Goal: Task Accomplishment & Management: Complete application form

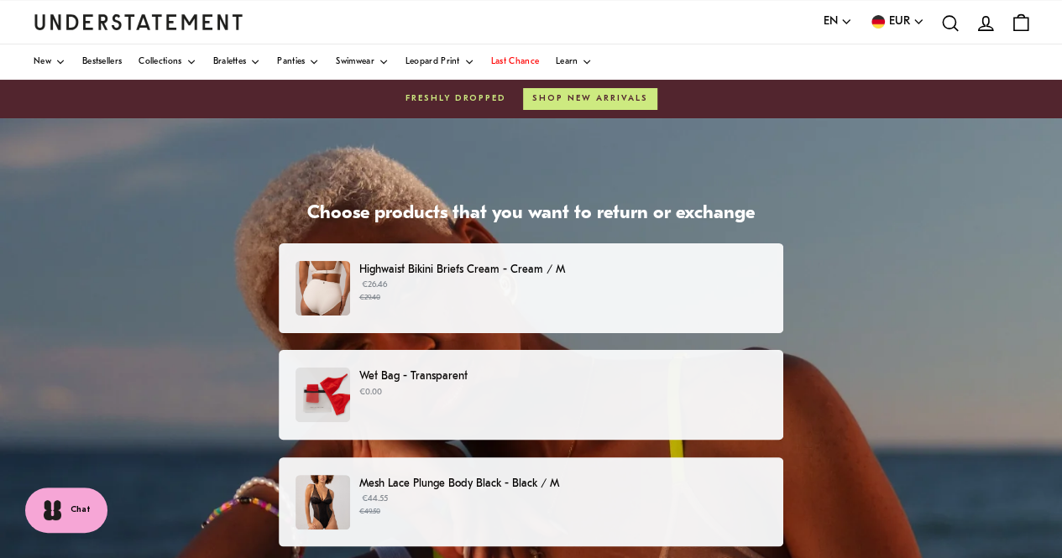
click at [734, 291] on p "€26.46 €29.40" at bounding box center [562, 291] width 407 height 25
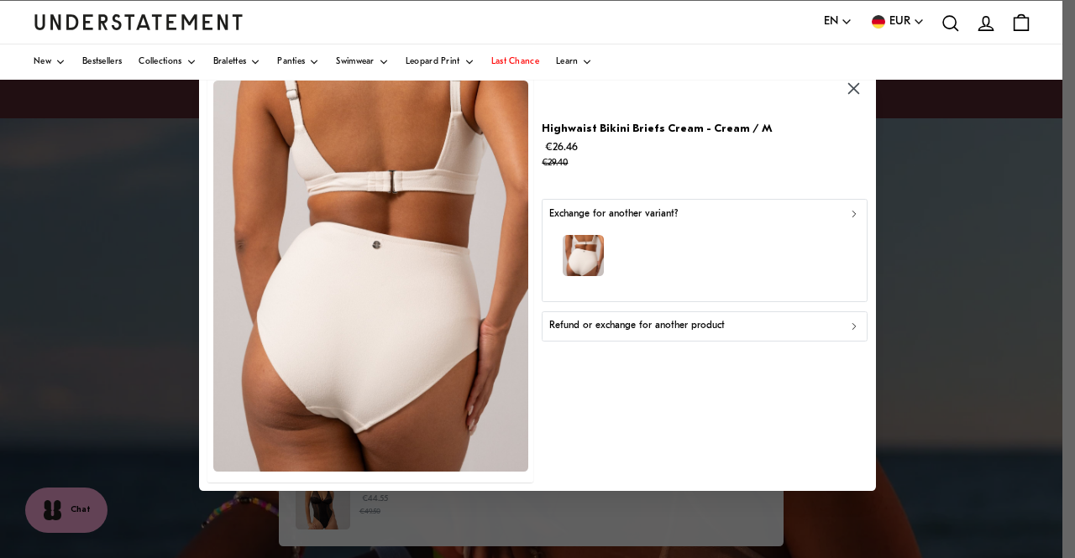
click at [853, 325] on icon "button" at bounding box center [853, 327] width 3 height 6
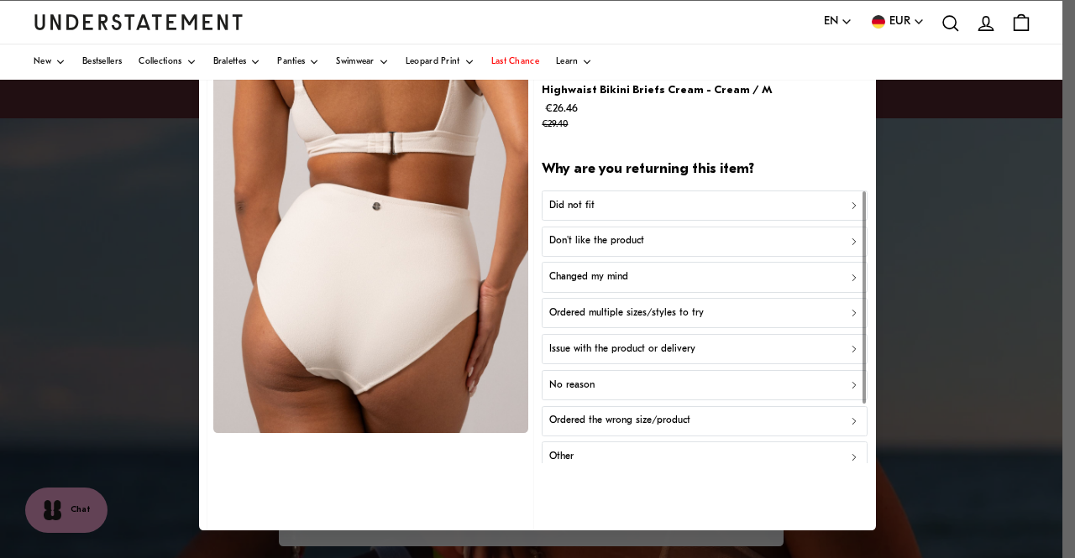
click at [732, 199] on div "Did not fit" at bounding box center [704, 206] width 311 height 16
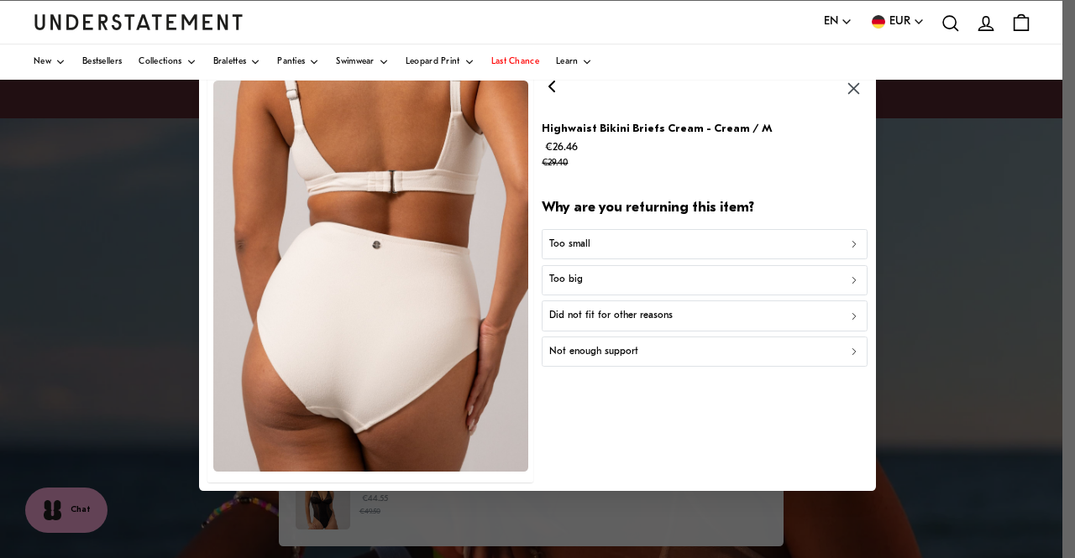
click at [1009, 391] on div at bounding box center [537, 279] width 1075 height 558
click at [936, 325] on div at bounding box center [537, 279] width 1075 height 558
click at [654, 275] on div "Too big" at bounding box center [704, 281] width 311 height 16
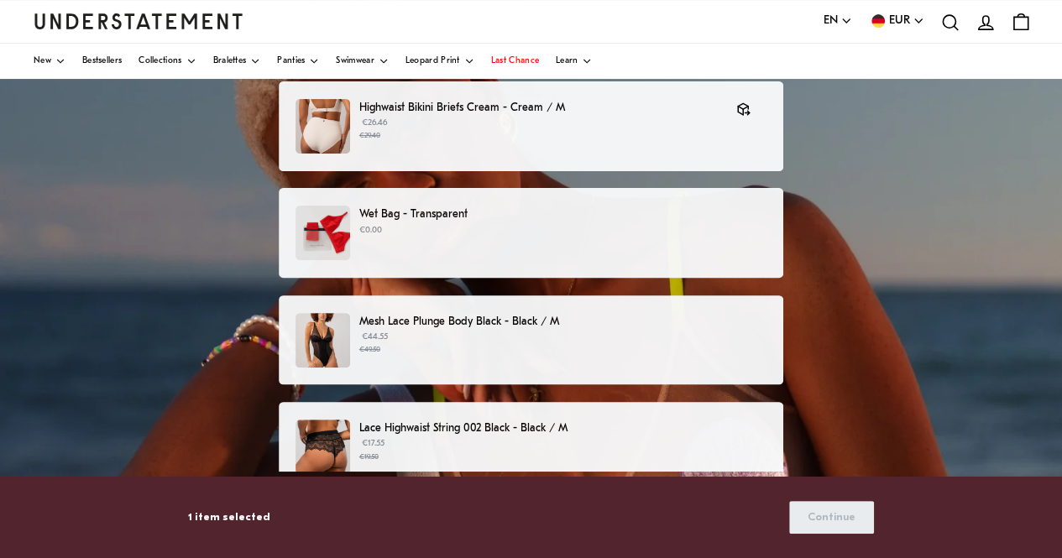
scroll to position [252, 0]
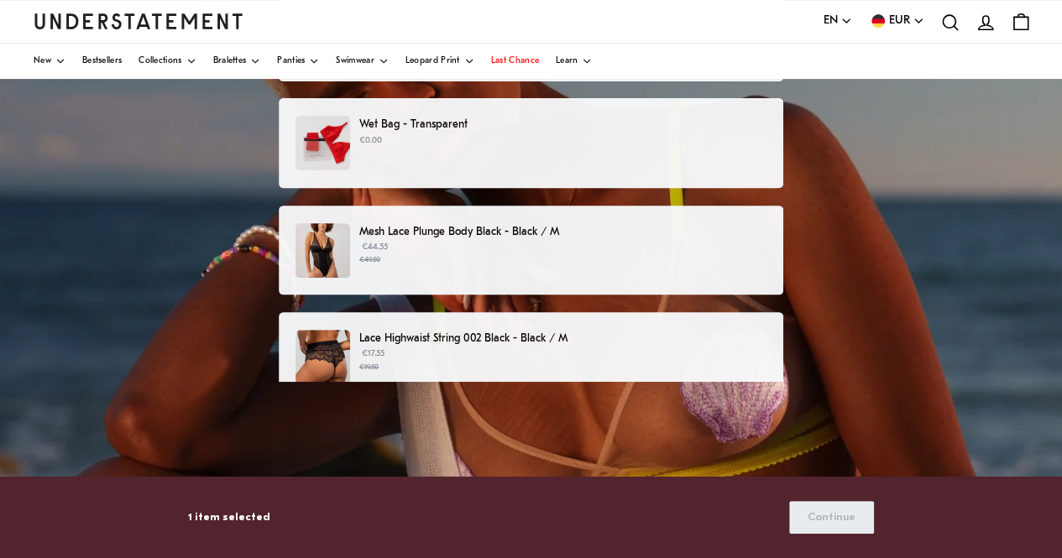
click at [700, 233] on p "Mesh Lace Plunge Body Black - Black / M" at bounding box center [562, 232] width 407 height 18
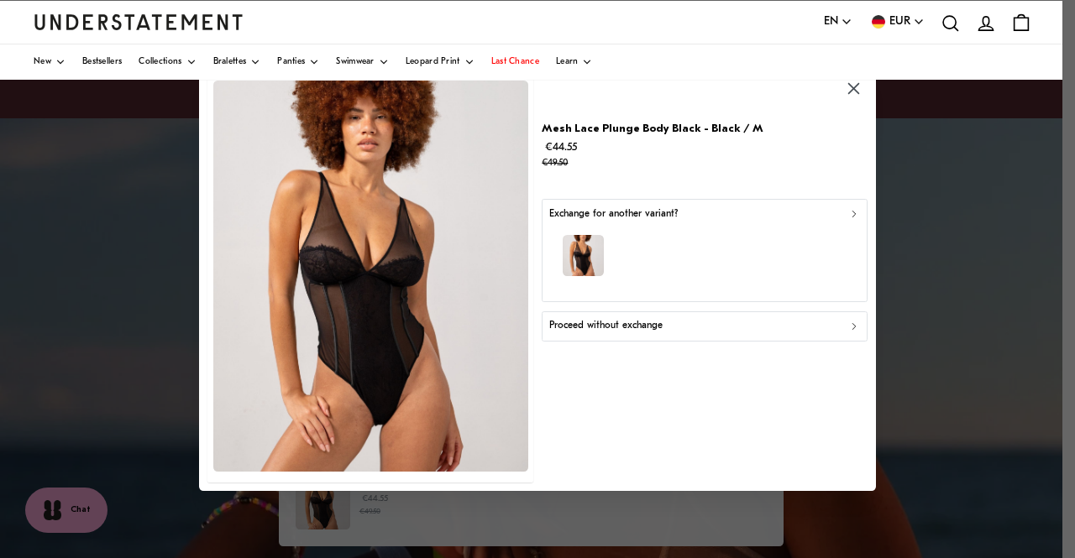
click at [852, 213] on icon "button" at bounding box center [854, 214] width 12 height 12
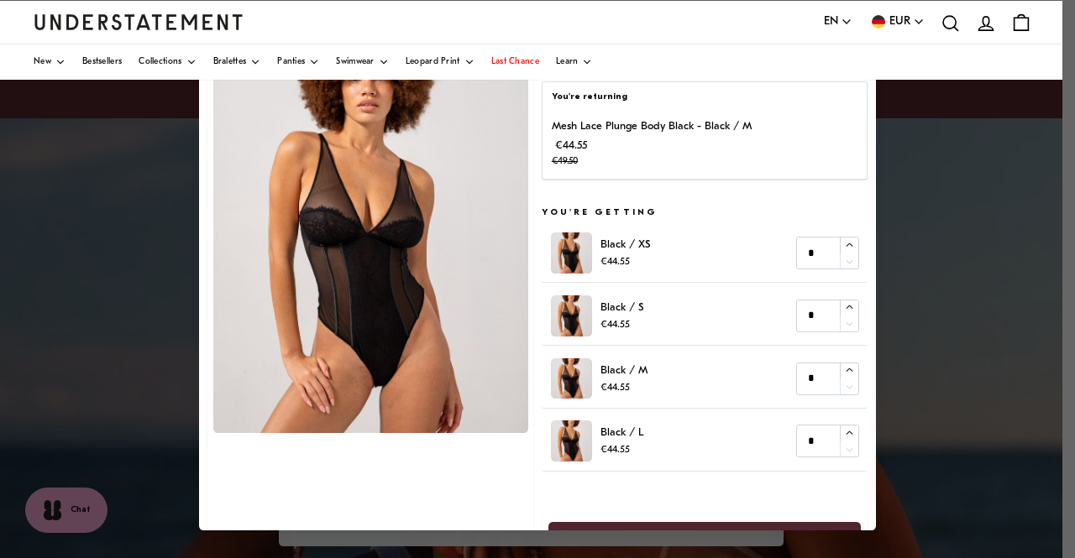
click at [734, 140] on p "€44.55 €49.50" at bounding box center [652, 154] width 200 height 34
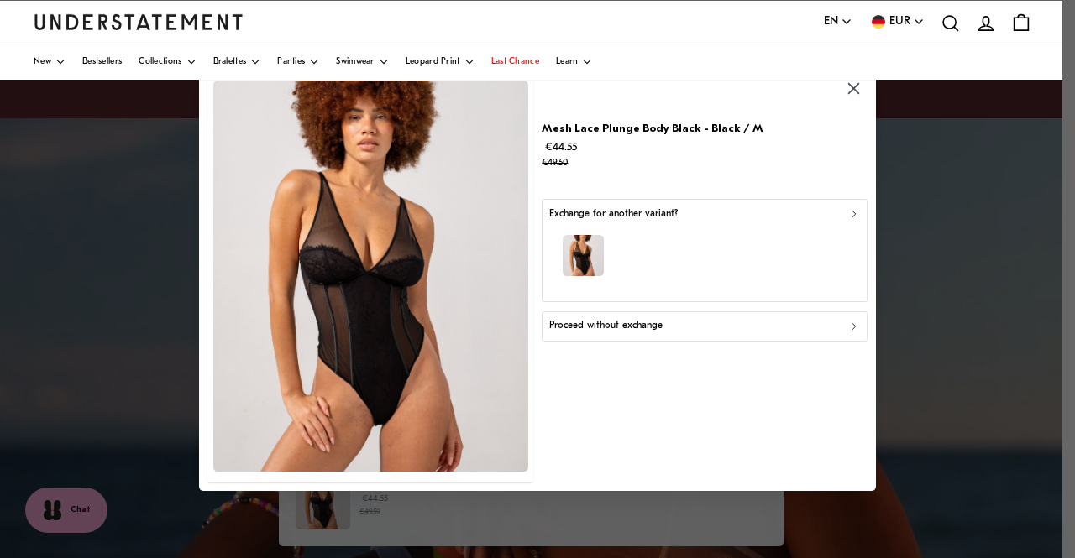
click at [851, 327] on icon "button" at bounding box center [854, 327] width 12 height 12
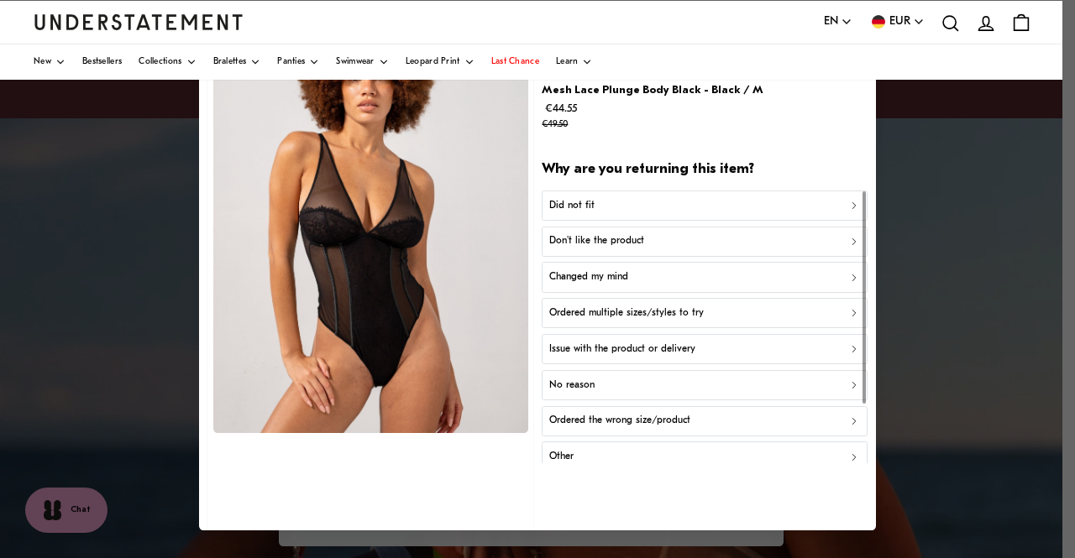
click at [697, 206] on div "Did not fit" at bounding box center [704, 206] width 311 height 16
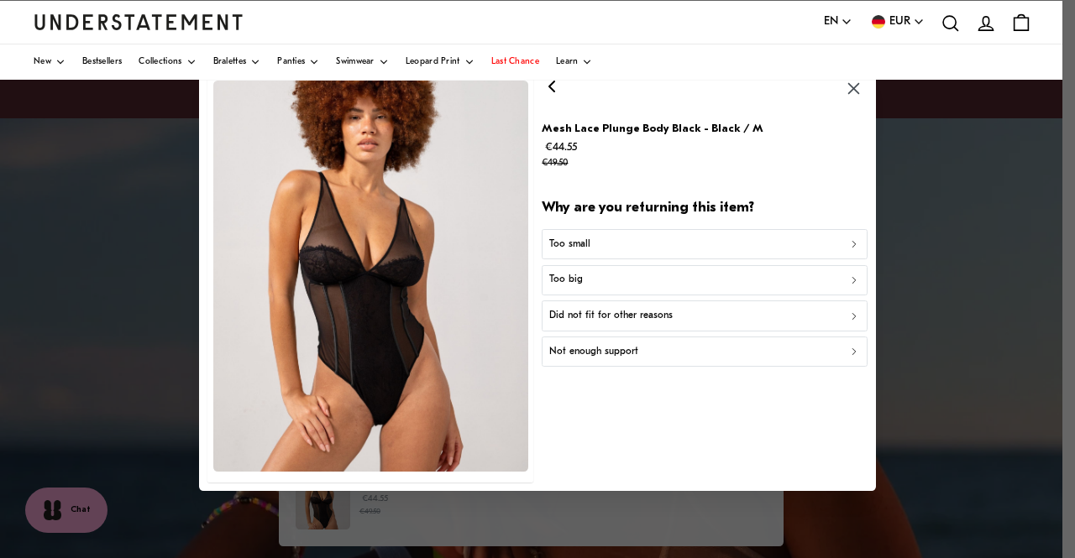
click at [682, 281] on div "Too big" at bounding box center [704, 281] width 311 height 16
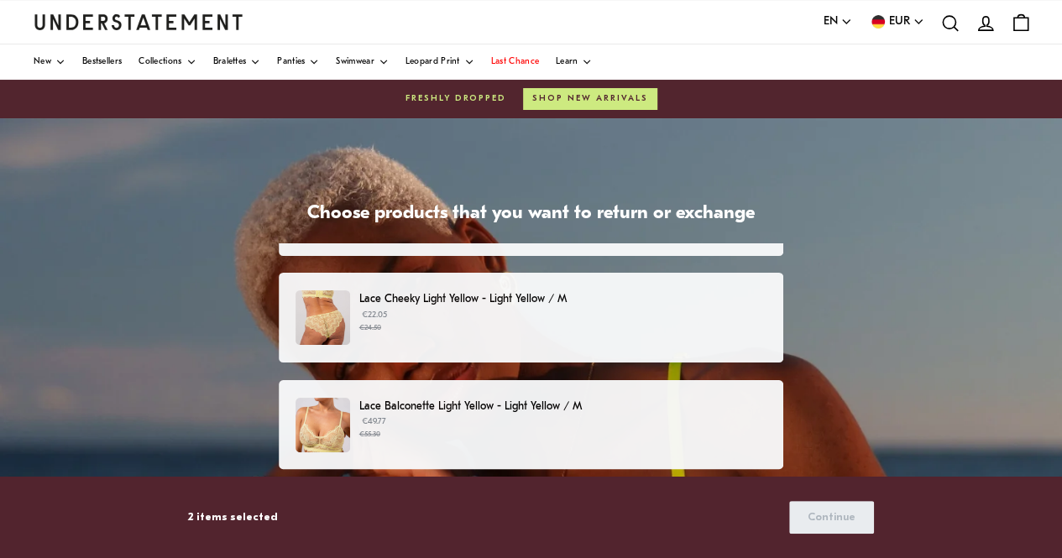
scroll to position [588, 0]
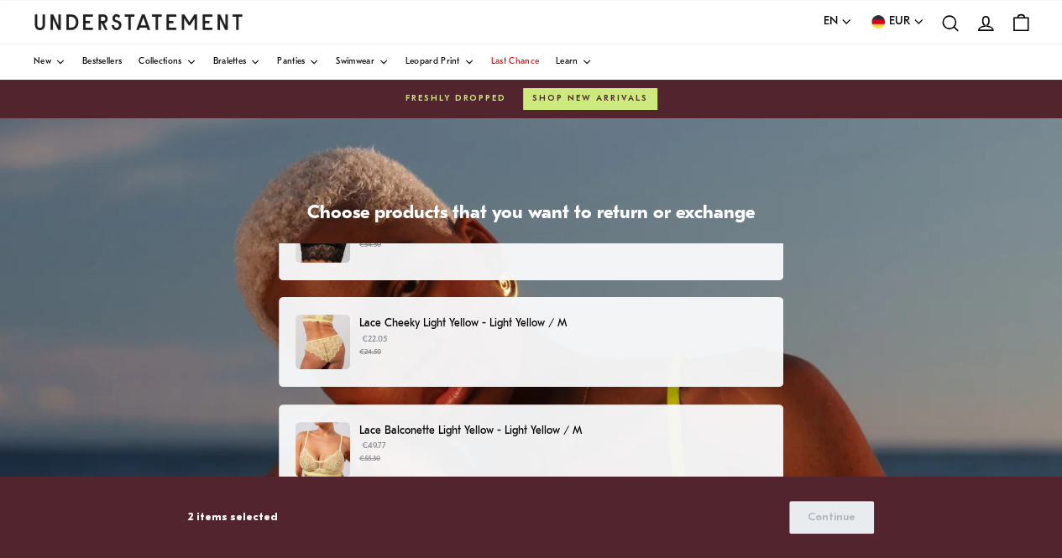
click at [726, 320] on p "Lace Cheeky Light Yellow - Light Yellow / M" at bounding box center [562, 324] width 407 height 18
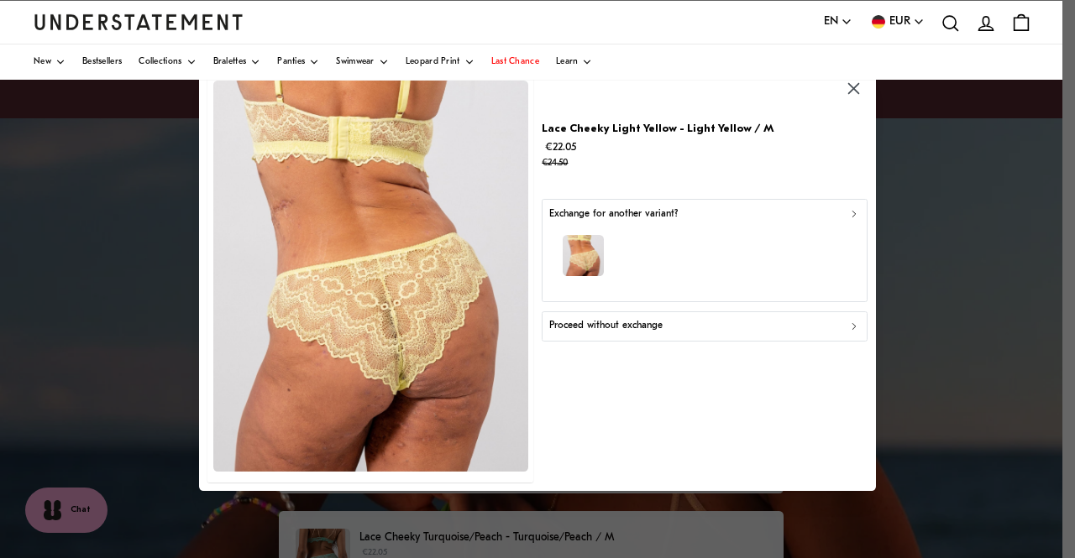
click at [716, 322] on div "Proceed without exchange" at bounding box center [704, 327] width 311 height 16
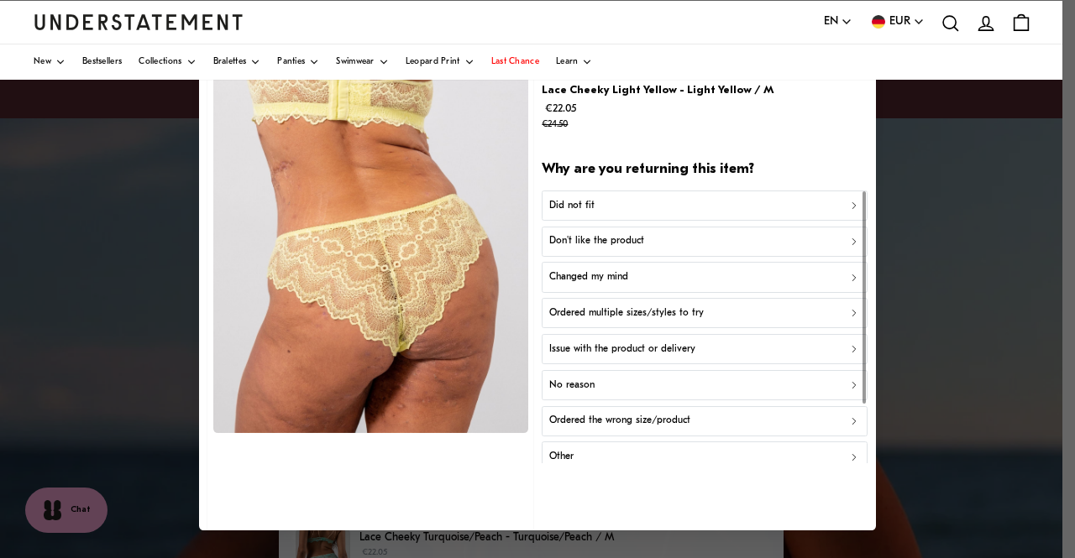
click at [625, 204] on div "Did not fit" at bounding box center [704, 206] width 311 height 16
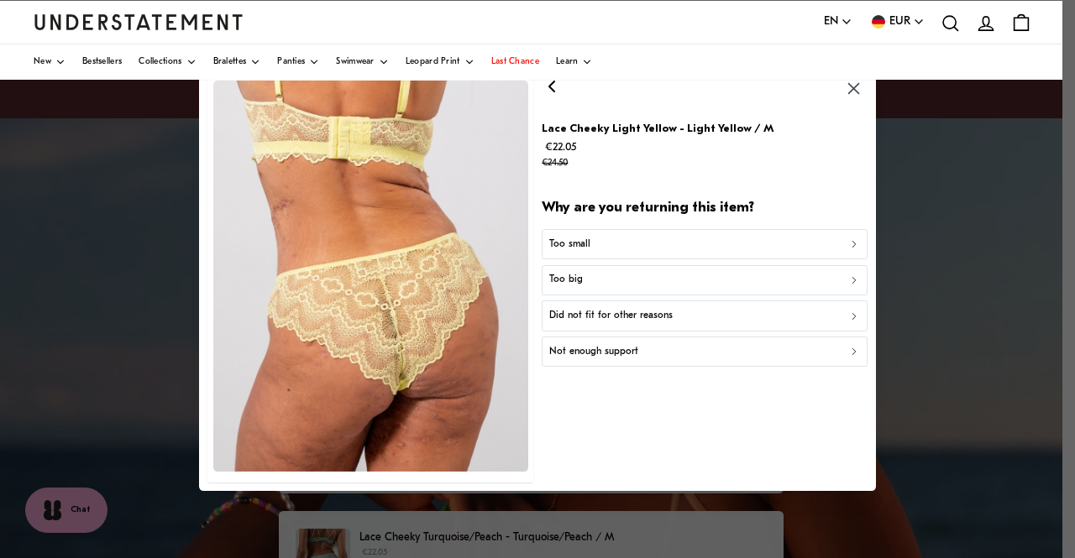
click at [632, 280] on div "Too big" at bounding box center [704, 281] width 311 height 16
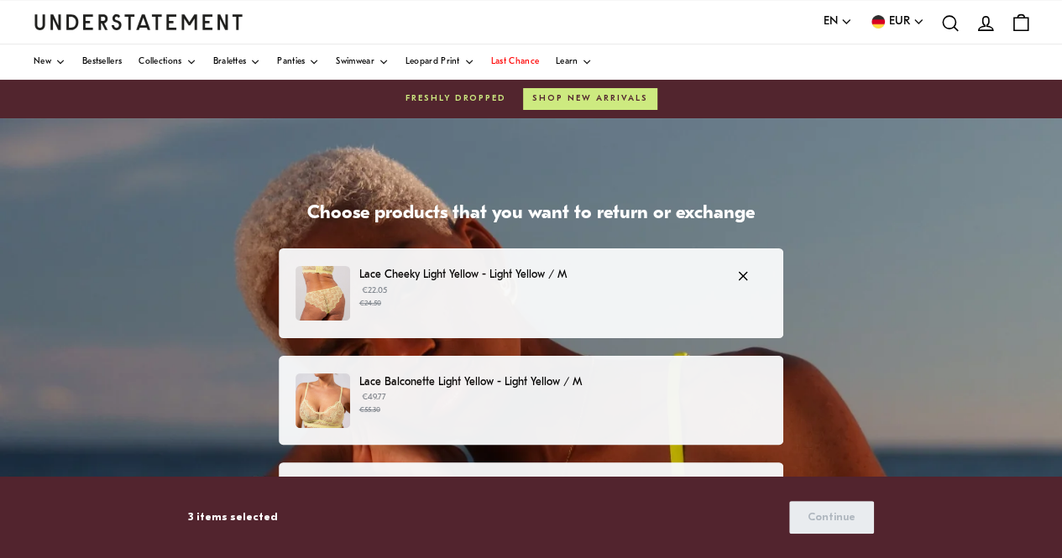
scroll to position [672, 0]
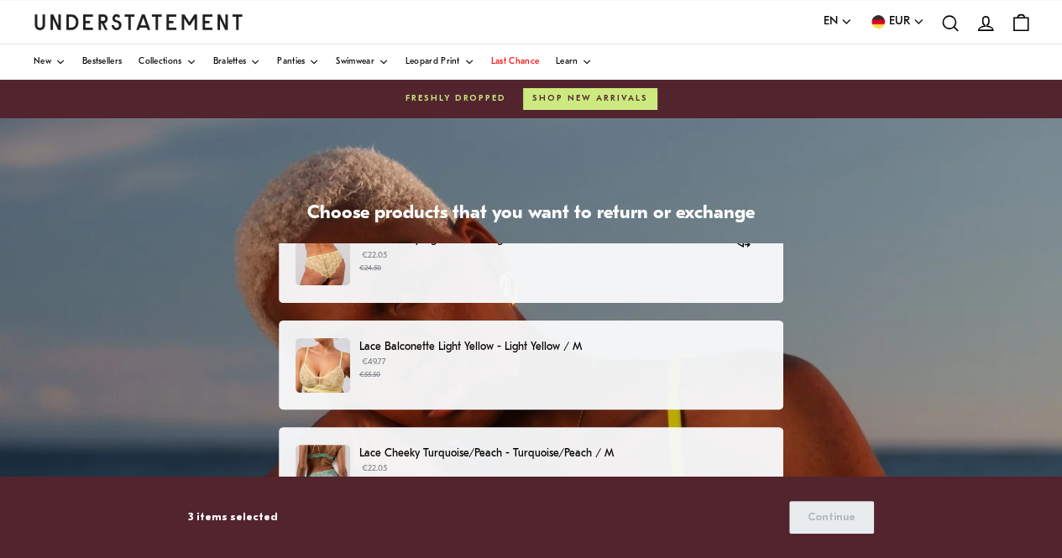
click at [689, 359] on p "€49.77 €55.30" at bounding box center [562, 368] width 407 height 25
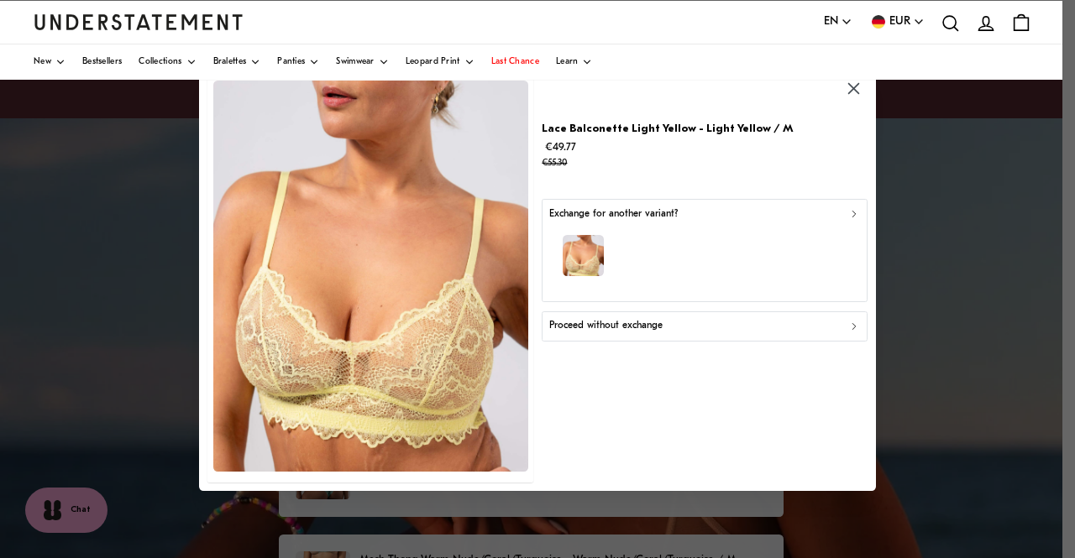
click at [653, 329] on p "Proceed without exchange" at bounding box center [605, 327] width 113 height 16
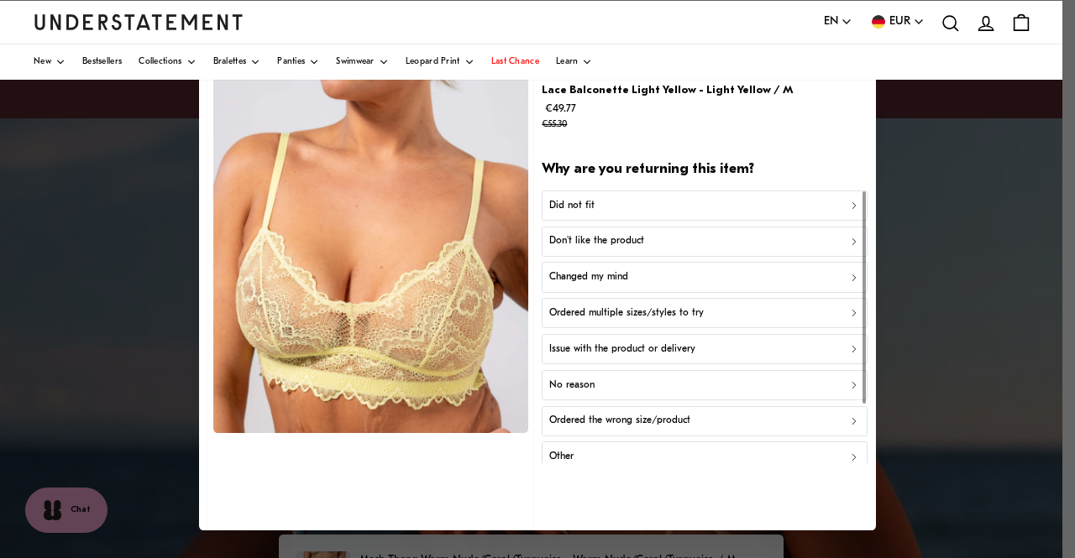
click at [605, 240] on p "Don't like the product" at bounding box center [596, 242] width 95 height 16
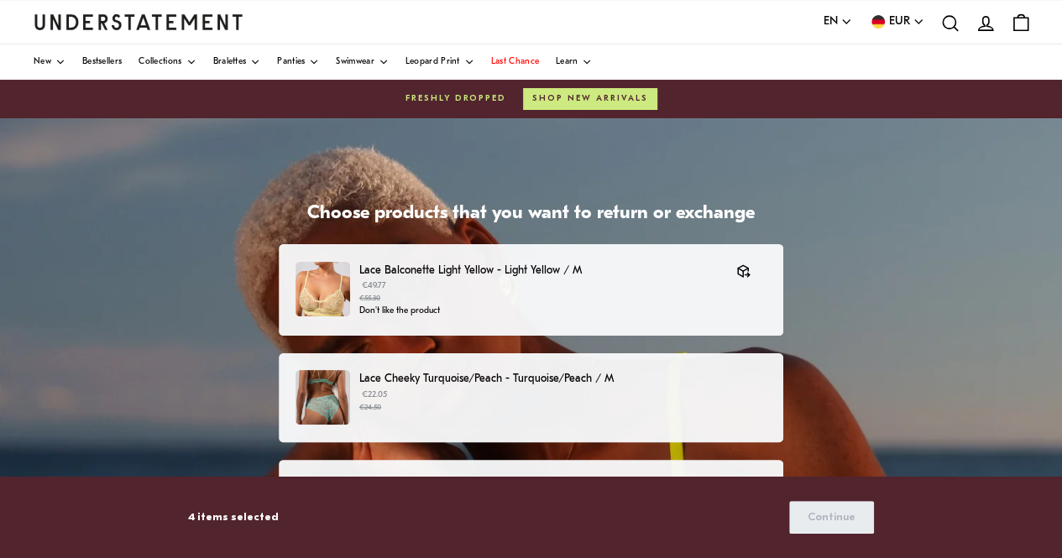
scroll to position [840, 0]
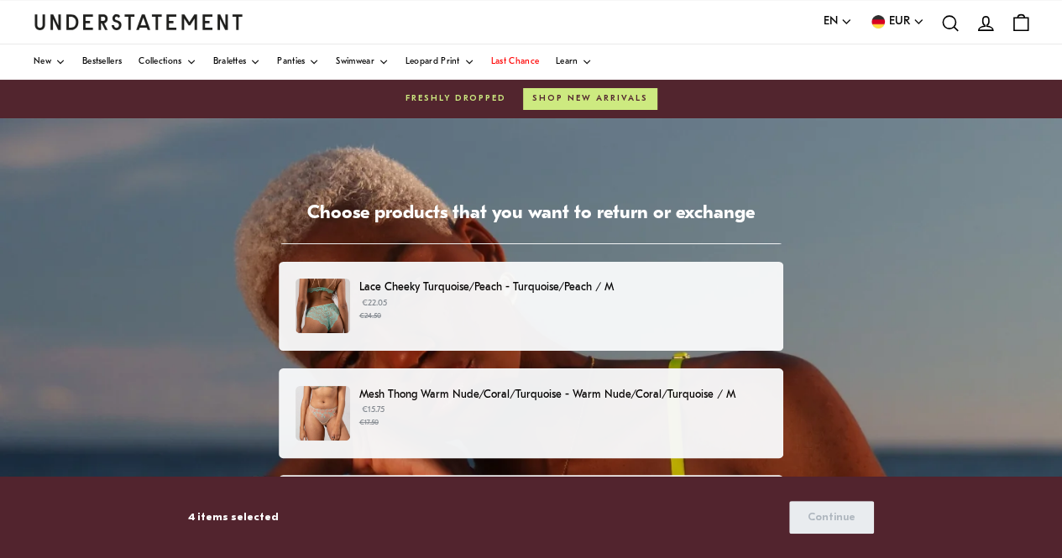
click at [664, 305] on p "€22.05 €24.50" at bounding box center [562, 309] width 407 height 25
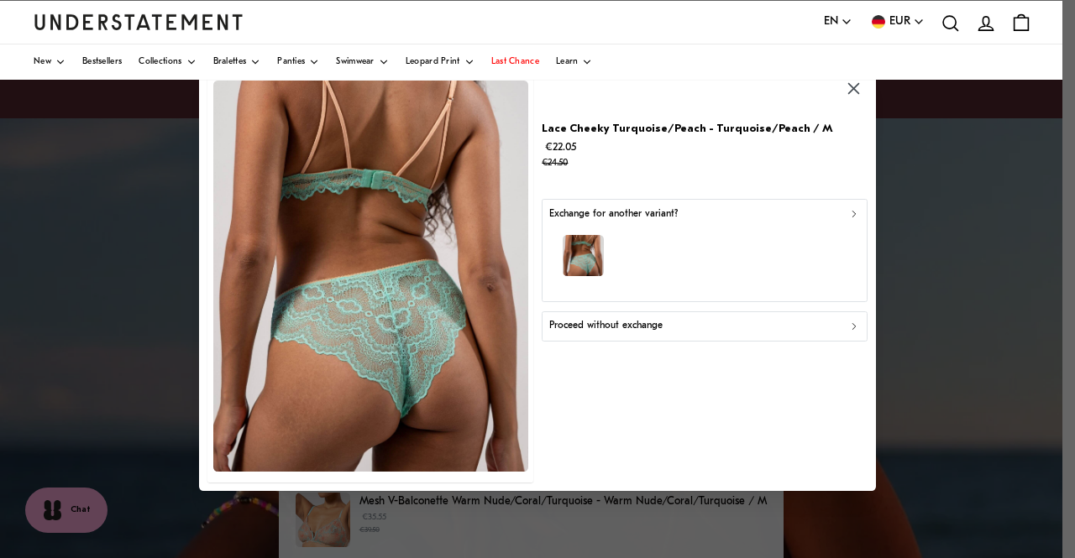
click at [747, 324] on div "Proceed without exchange" at bounding box center [704, 327] width 311 height 16
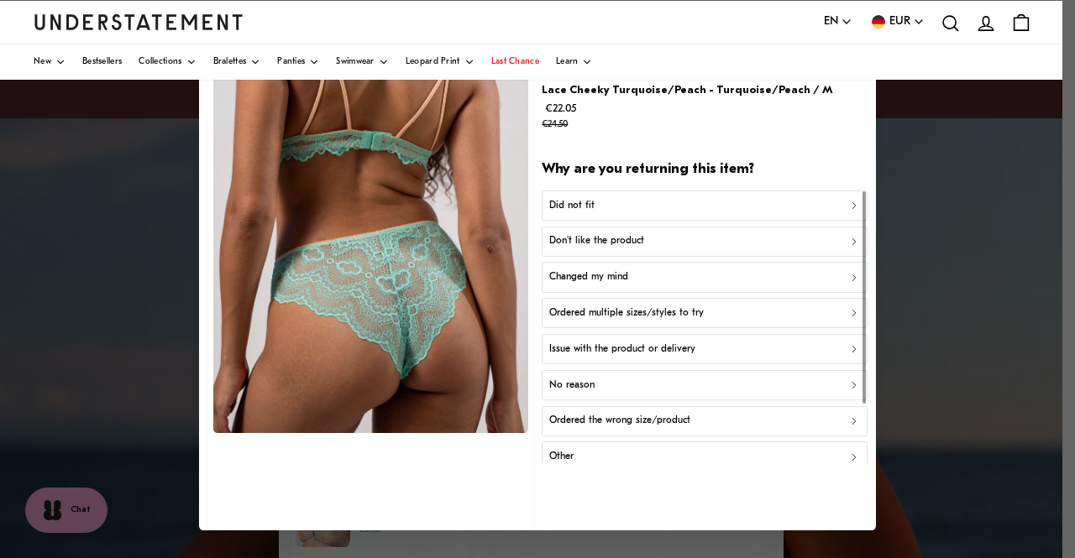
click at [616, 203] on div "Did not fit" at bounding box center [704, 206] width 311 height 16
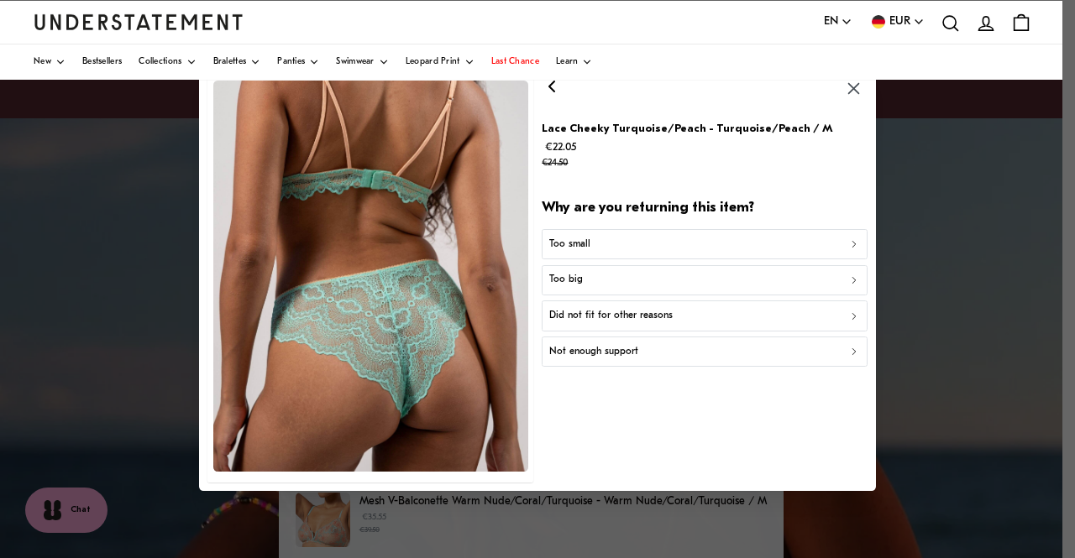
click at [627, 276] on div "Too big" at bounding box center [704, 281] width 311 height 16
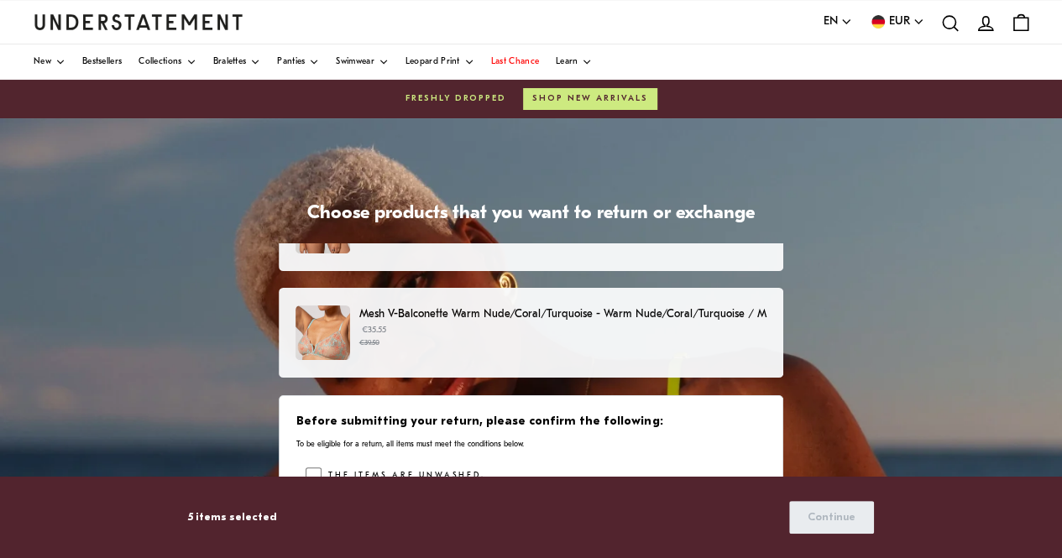
scroll to position [1036, 0]
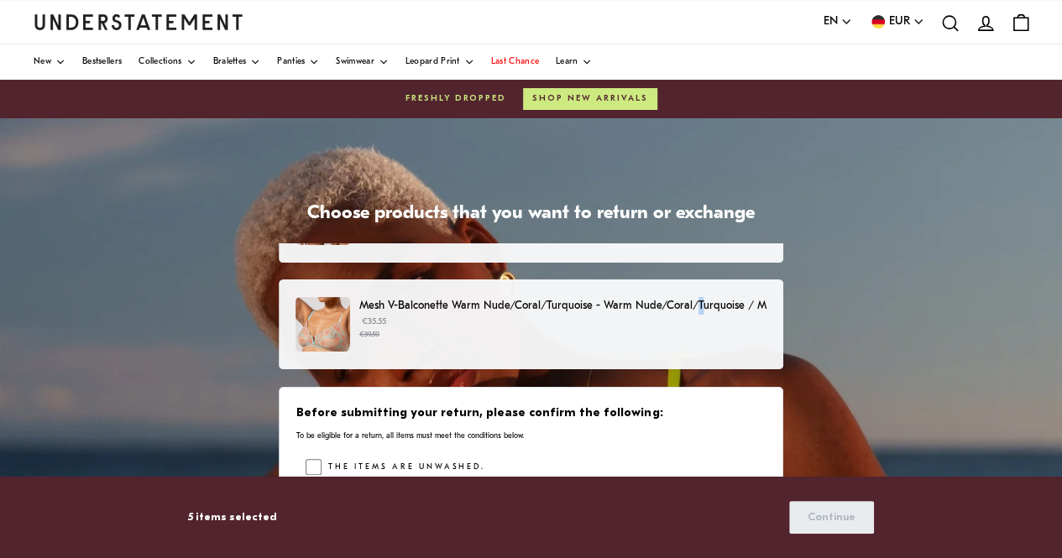
click at [699, 310] on p "Mesh V-Balconette Warm Nude/Coral/Turquoise - Warm Nude/Coral/Turquoise / M" at bounding box center [562, 306] width 407 height 18
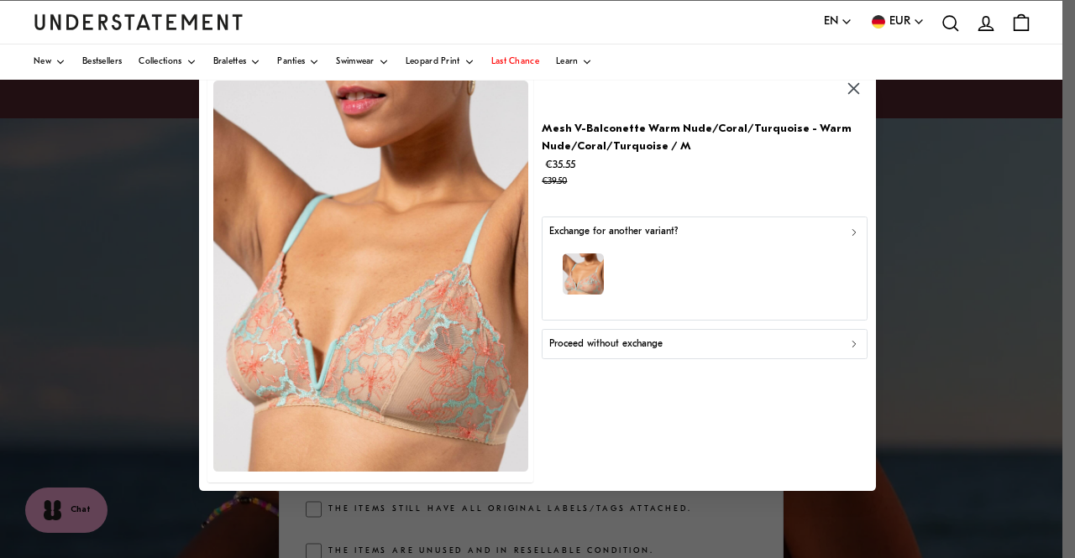
click at [692, 343] on div "Proceed without exchange" at bounding box center [704, 345] width 311 height 16
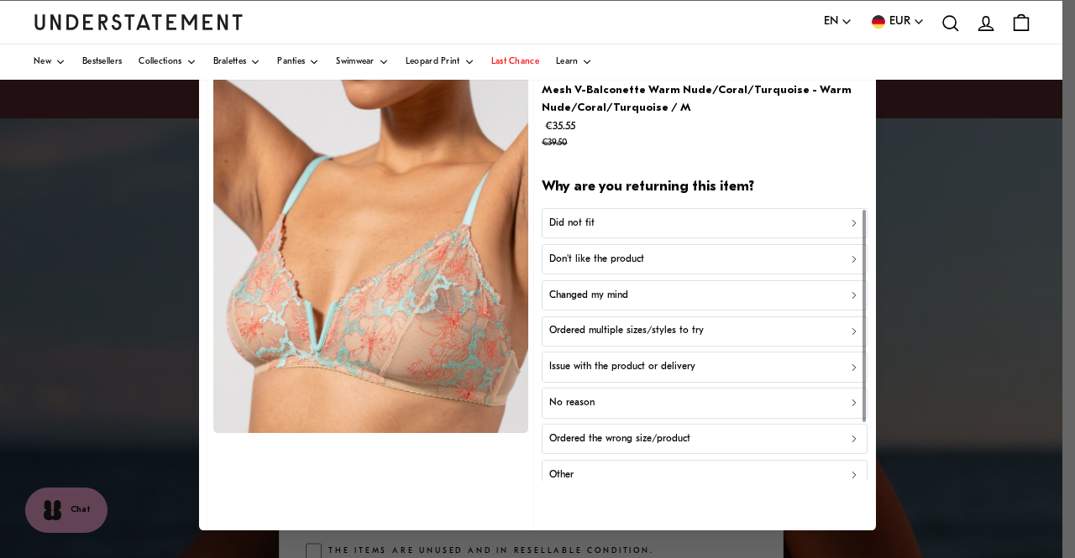
click at [646, 261] on div "Don't like the product" at bounding box center [704, 260] width 311 height 16
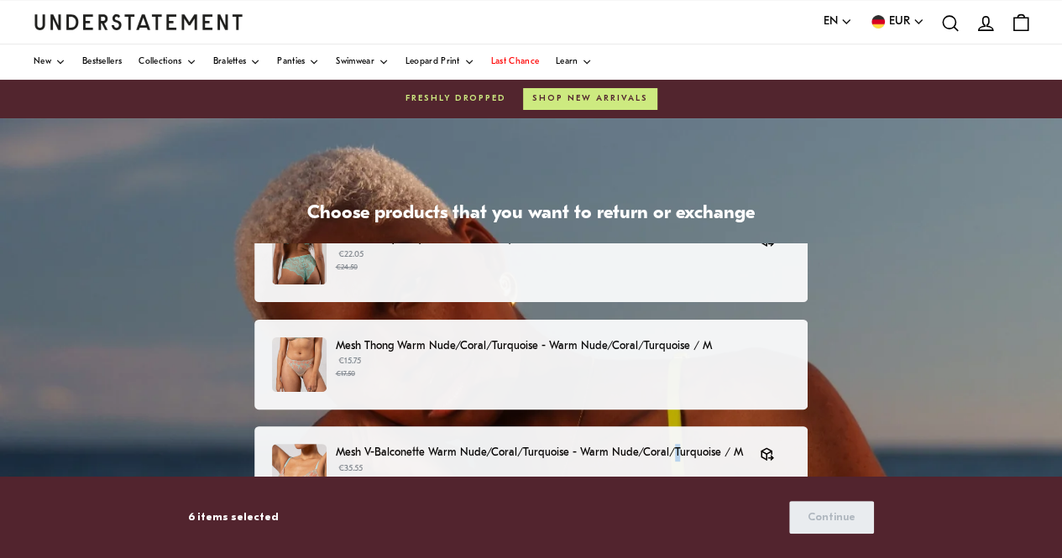
scroll to position [869, 0]
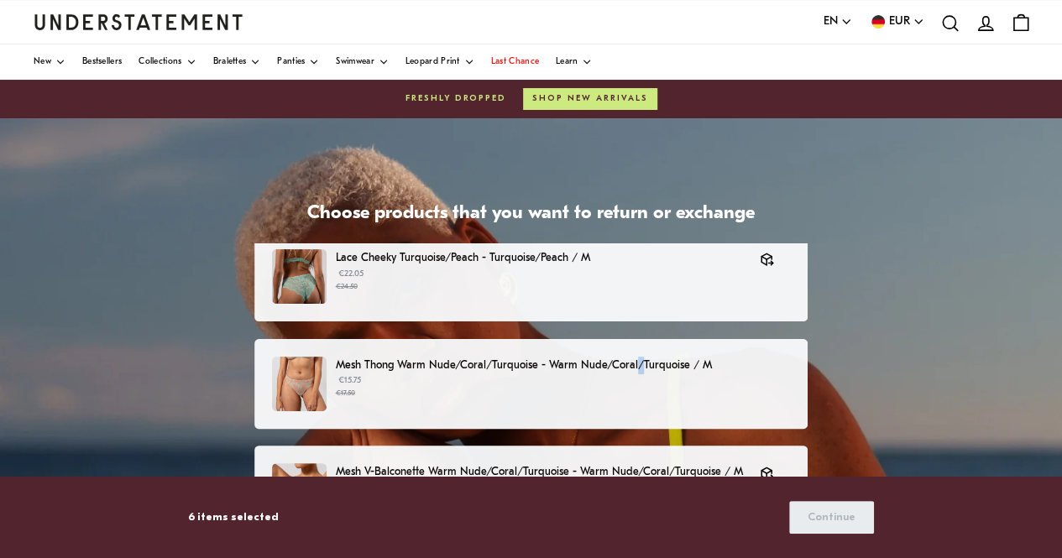
click at [639, 354] on div "Mesh Thong Warm Nude/Coral/Turquoise - Warm Nude/Coral/Turquoise / M €15.75 €17…" at bounding box center [530, 384] width 553 height 90
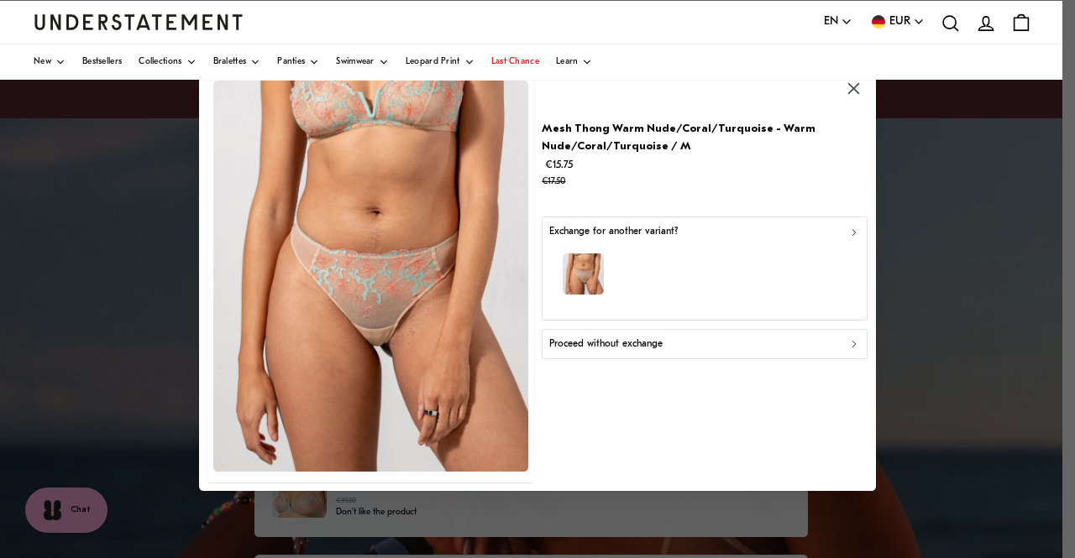
click at [691, 343] on div "Proceed without exchange" at bounding box center [704, 345] width 311 height 16
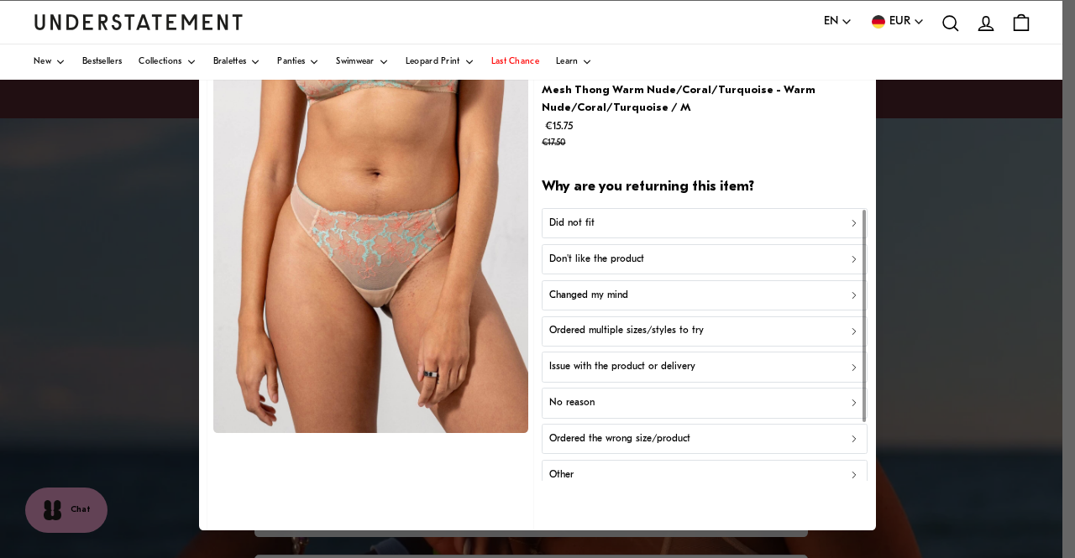
click at [655, 225] on div "Did not fit" at bounding box center [704, 224] width 311 height 16
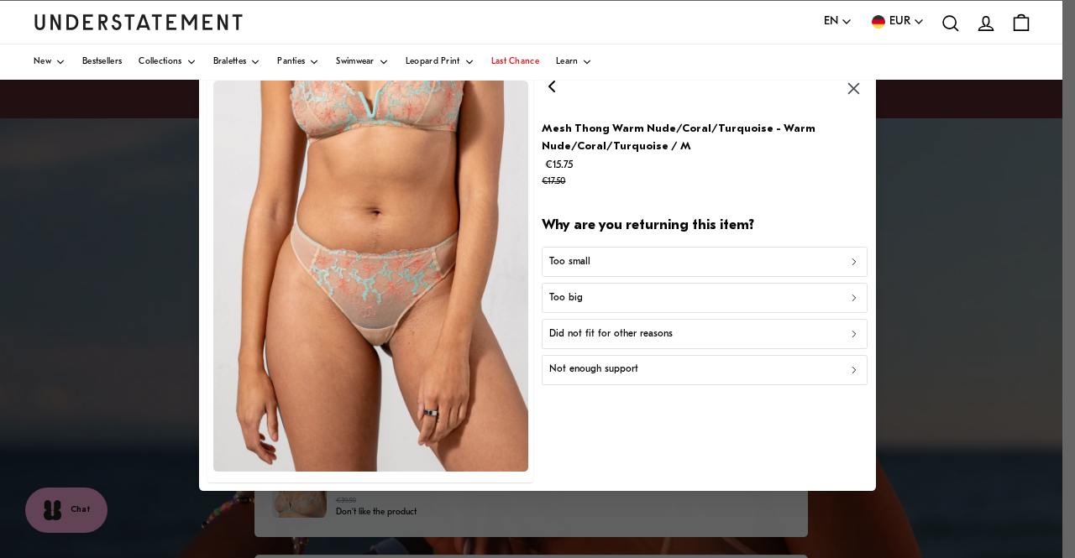
click at [598, 293] on div "Too big" at bounding box center [704, 299] width 311 height 16
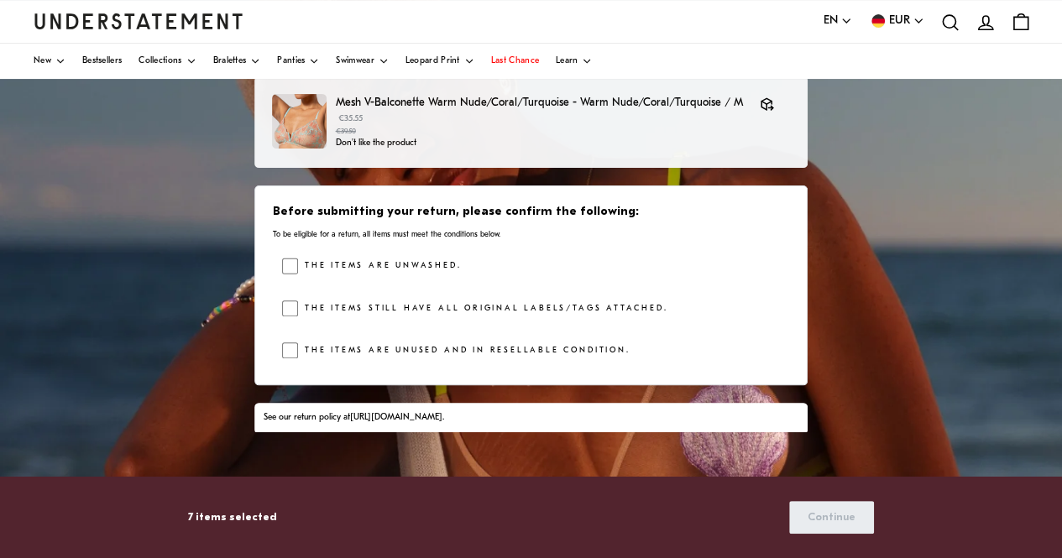
scroll to position [252, 0]
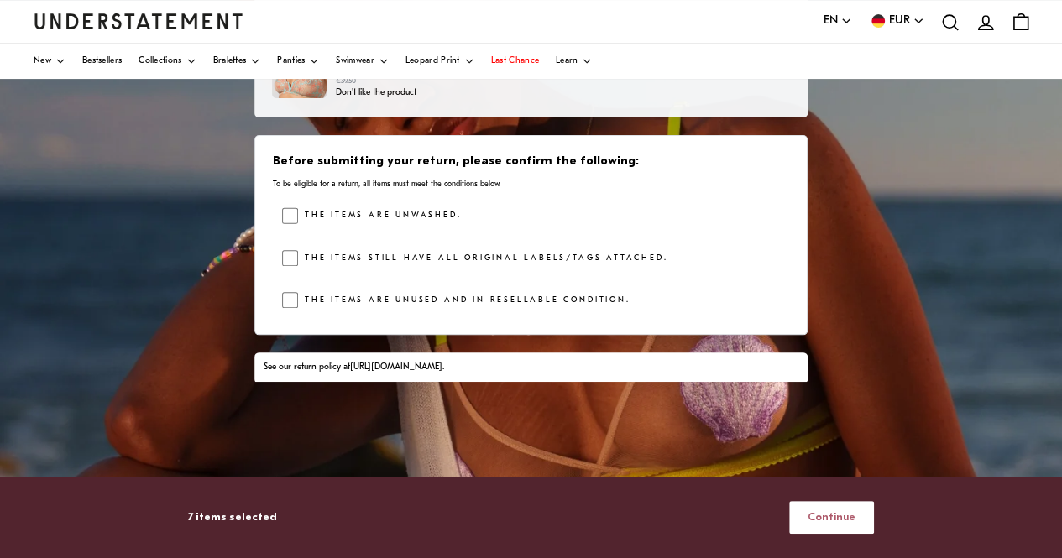
click at [842, 514] on span "Continue" at bounding box center [832, 517] width 48 height 31
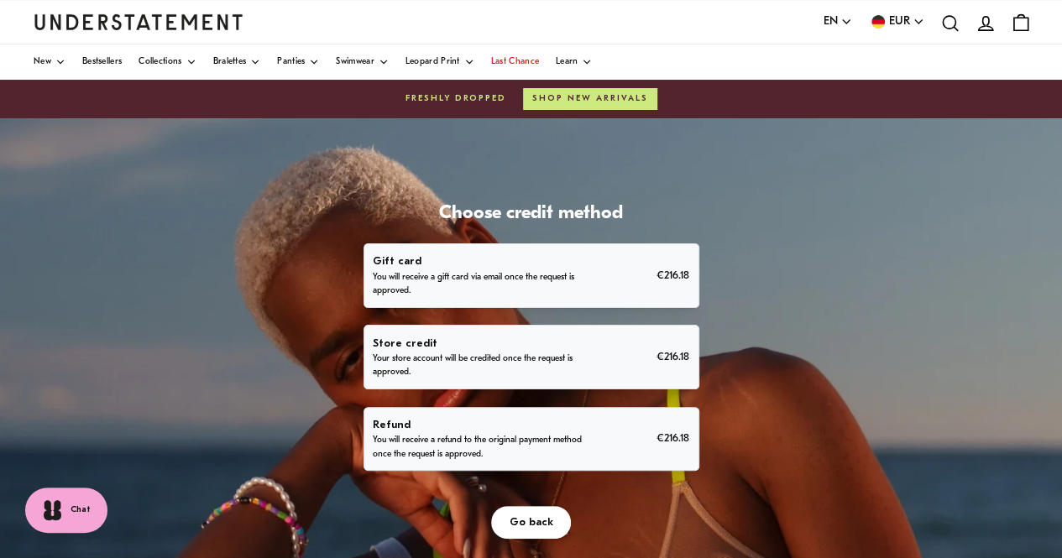
click at [625, 429] on div "Refund You will receive a refund to the original payment method once the reques…" at bounding box center [531, 439] width 317 height 45
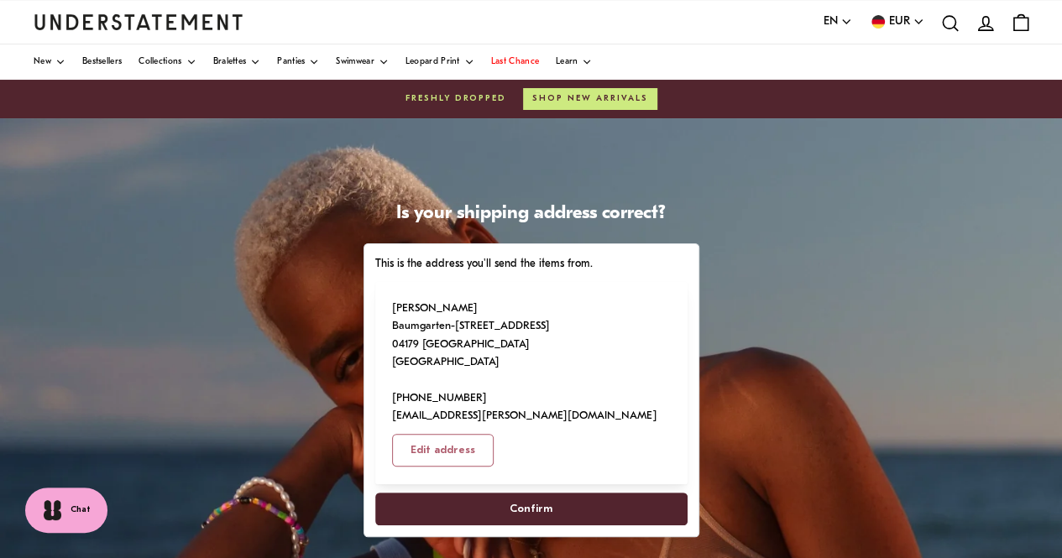
click at [581, 494] on span "Confirm" at bounding box center [530, 509] width 275 height 31
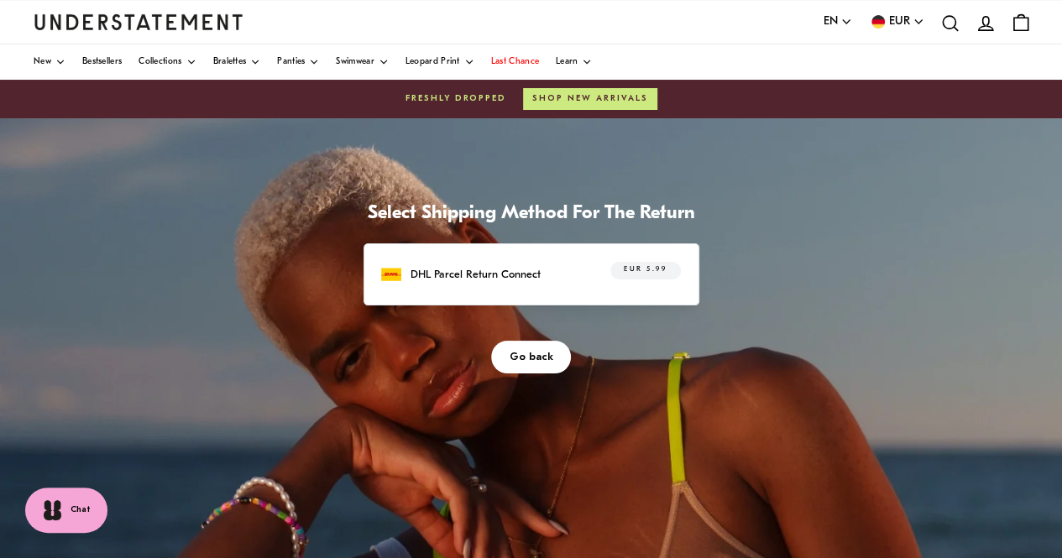
click at [579, 281] on div "DHL Parcel Return Connect EUR 5.99" at bounding box center [530, 275] width 299 height 26
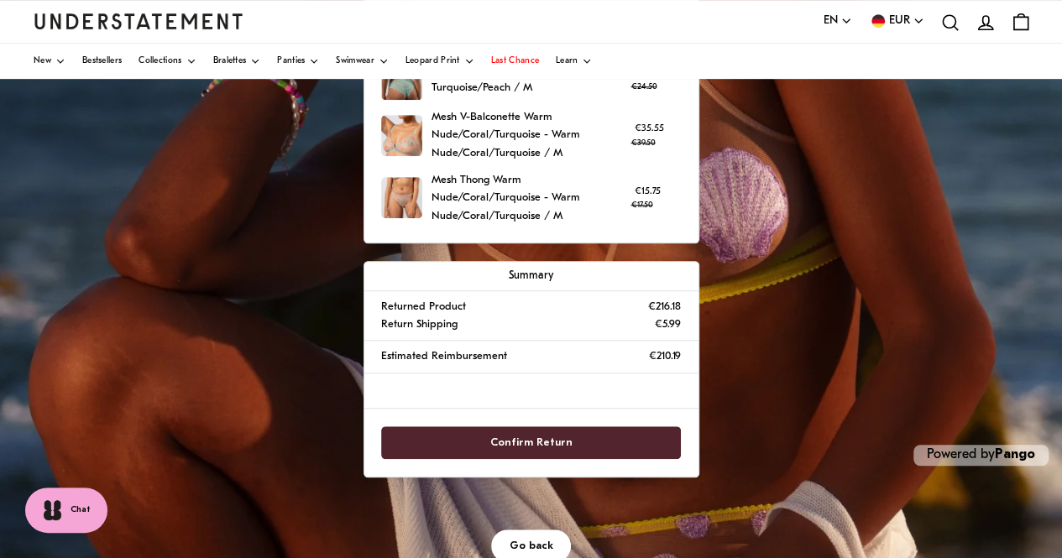
scroll to position [433, 0]
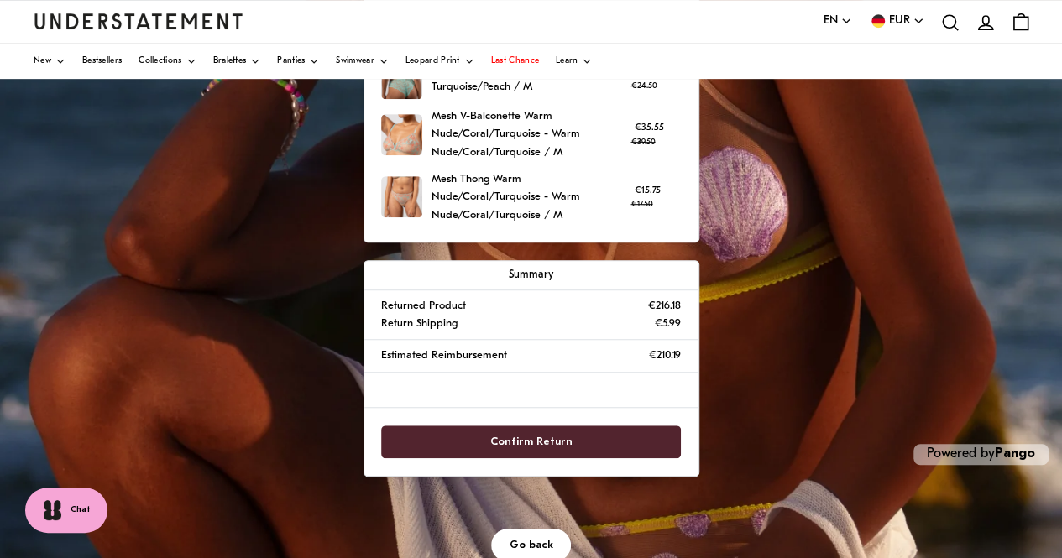
click at [583, 430] on span "Confirm Return" at bounding box center [531, 442] width 263 height 31
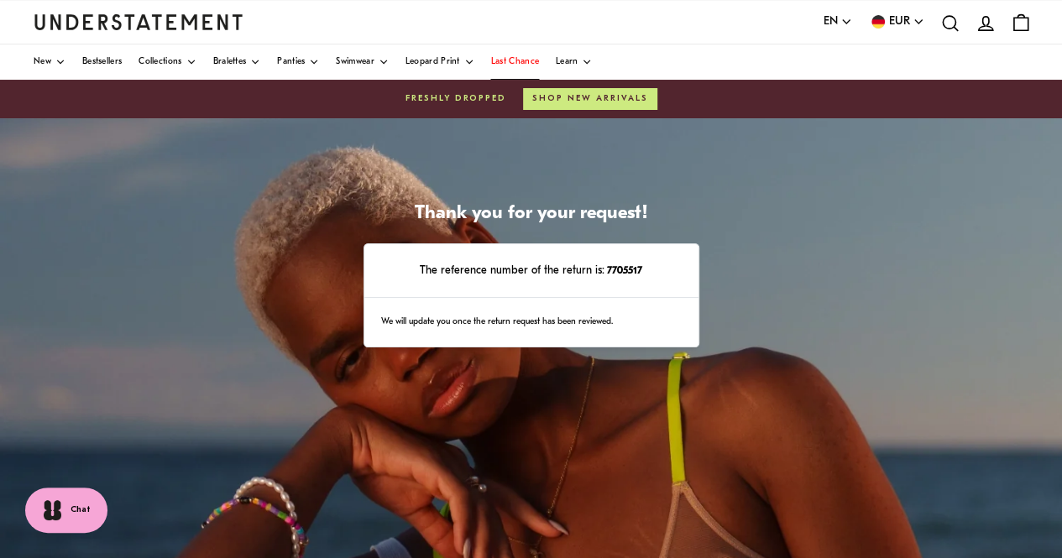
click at [521, 55] on link "Last Chance" at bounding box center [515, 62] width 48 height 35
